Goal: Find specific page/section: Find specific page/section

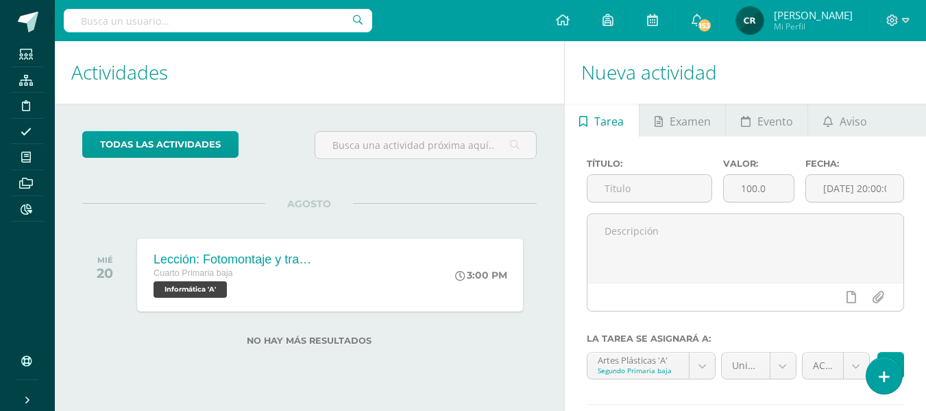
click at [170, 21] on input "text" at bounding box center [218, 20] width 308 height 23
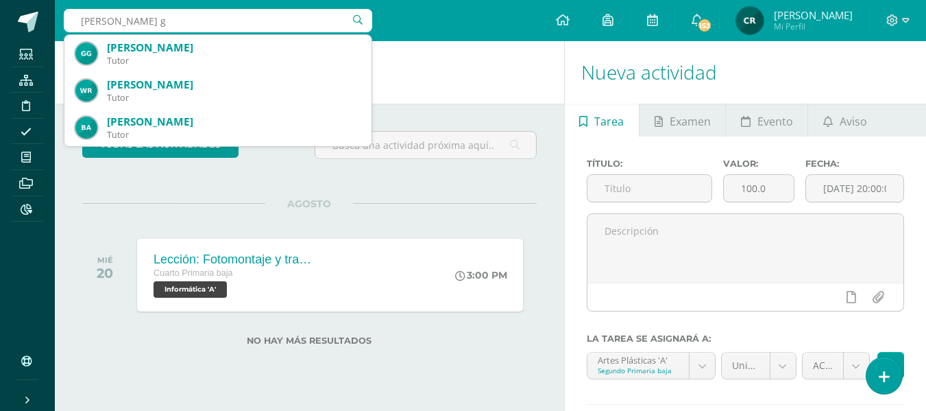
type input "sussy ga"
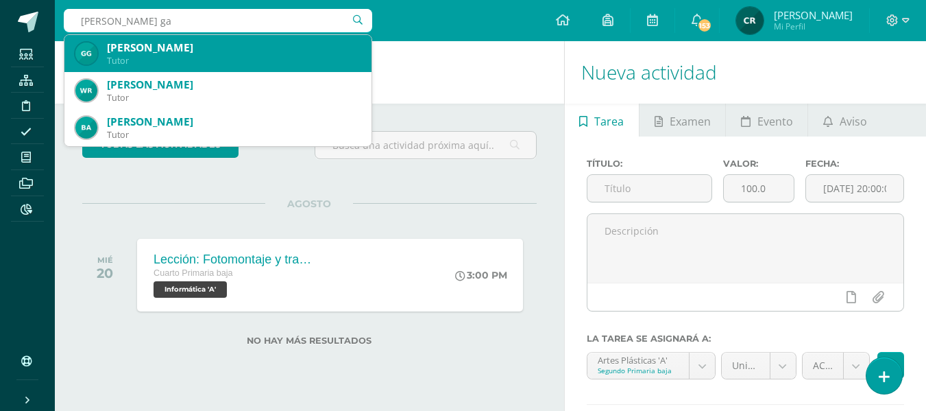
click at [187, 53] on div "[PERSON_NAME]" at bounding box center [234, 47] width 254 height 14
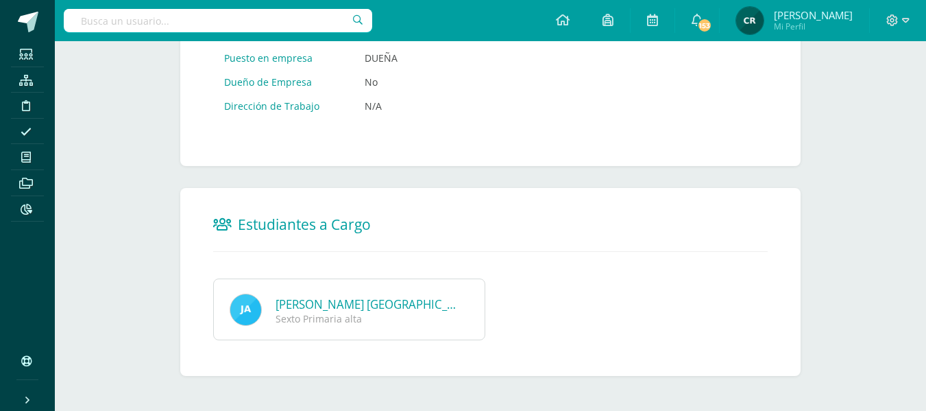
scroll to position [790, 0]
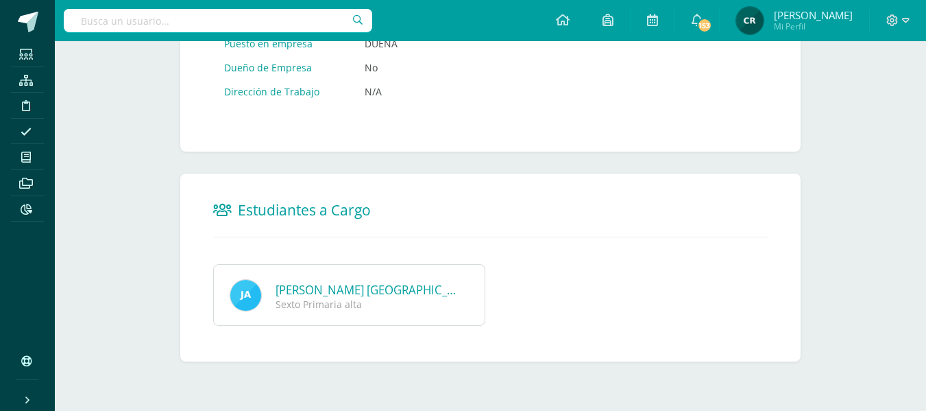
click at [227, 27] on input "text" at bounding box center [218, 20] width 308 height 23
type input "[PERSON_NAME]"
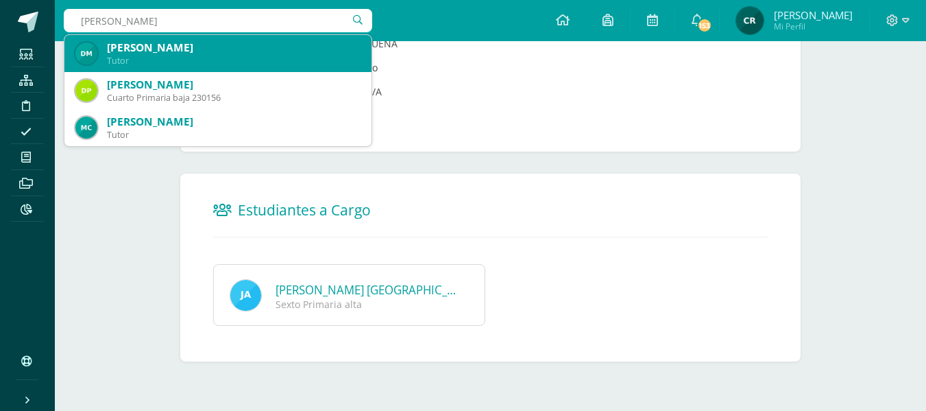
click at [248, 48] on div "[PERSON_NAME]" at bounding box center [234, 47] width 254 height 14
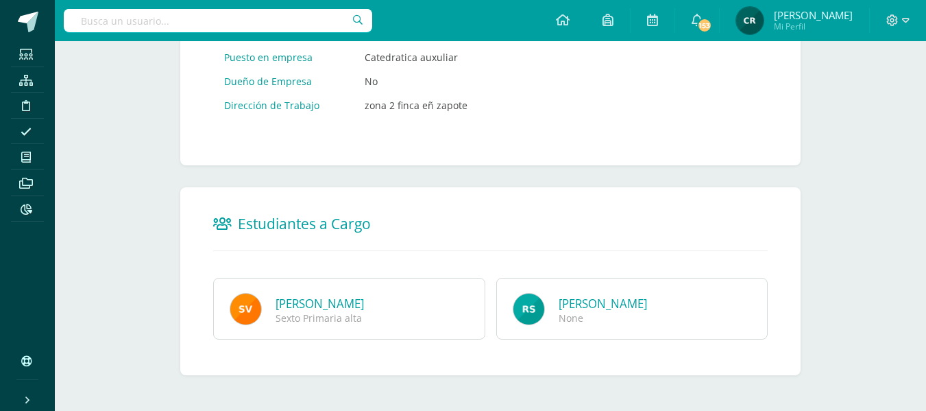
scroll to position [790, 0]
